Goal: Task Accomplishment & Management: Manage account settings

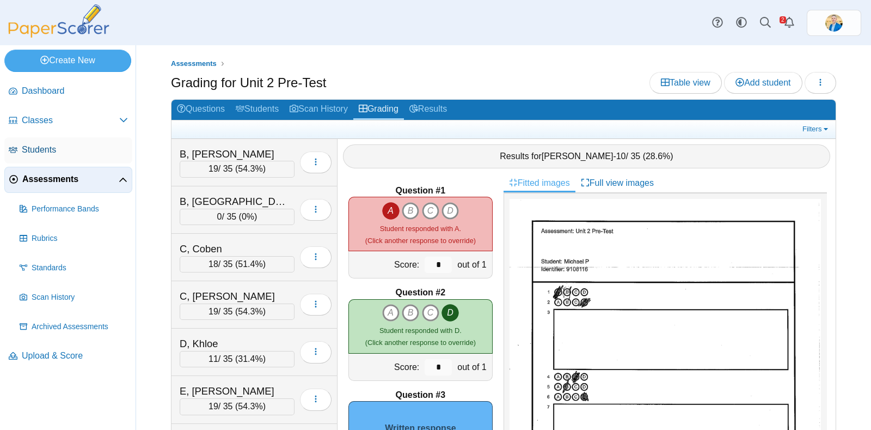
click at [45, 144] on span "Students" at bounding box center [75, 150] width 106 height 12
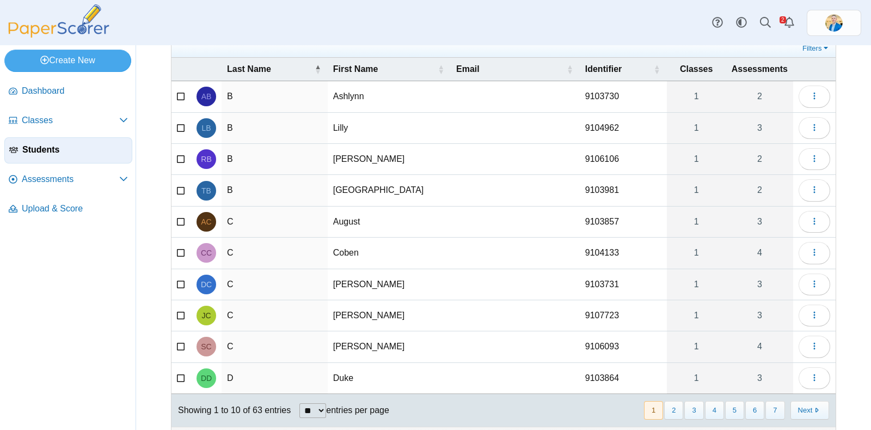
scroll to position [66, 0]
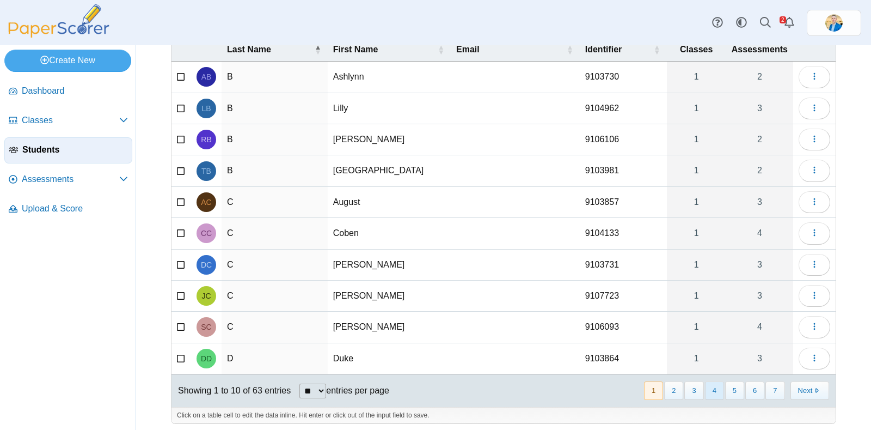
click at [705, 390] on button "4" at bounding box center [714, 390] width 19 height 18
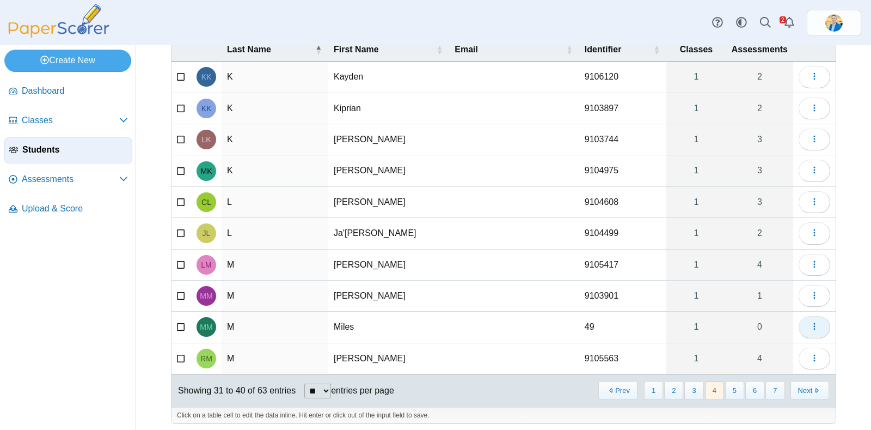
click at [810, 322] on icon "button" at bounding box center [814, 326] width 9 height 9
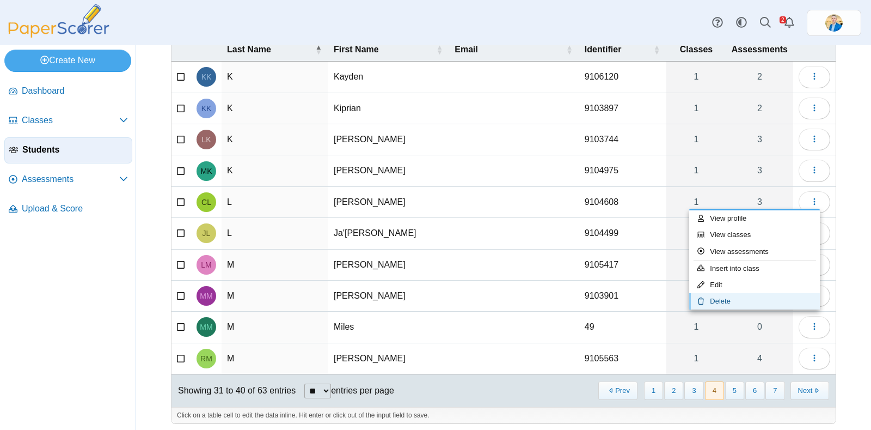
click at [722, 303] on link "Delete" at bounding box center [754, 301] width 131 height 16
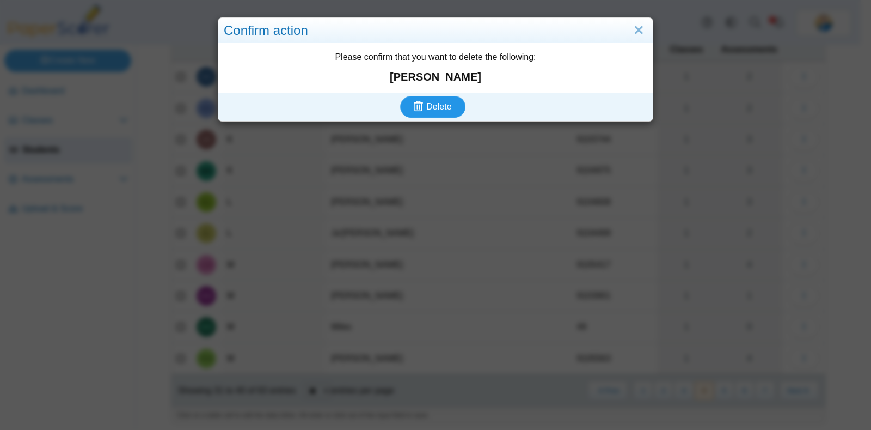
click at [433, 106] on span "Delete" at bounding box center [438, 106] width 25 height 9
